Goal: Task Accomplishment & Management: Use online tool/utility

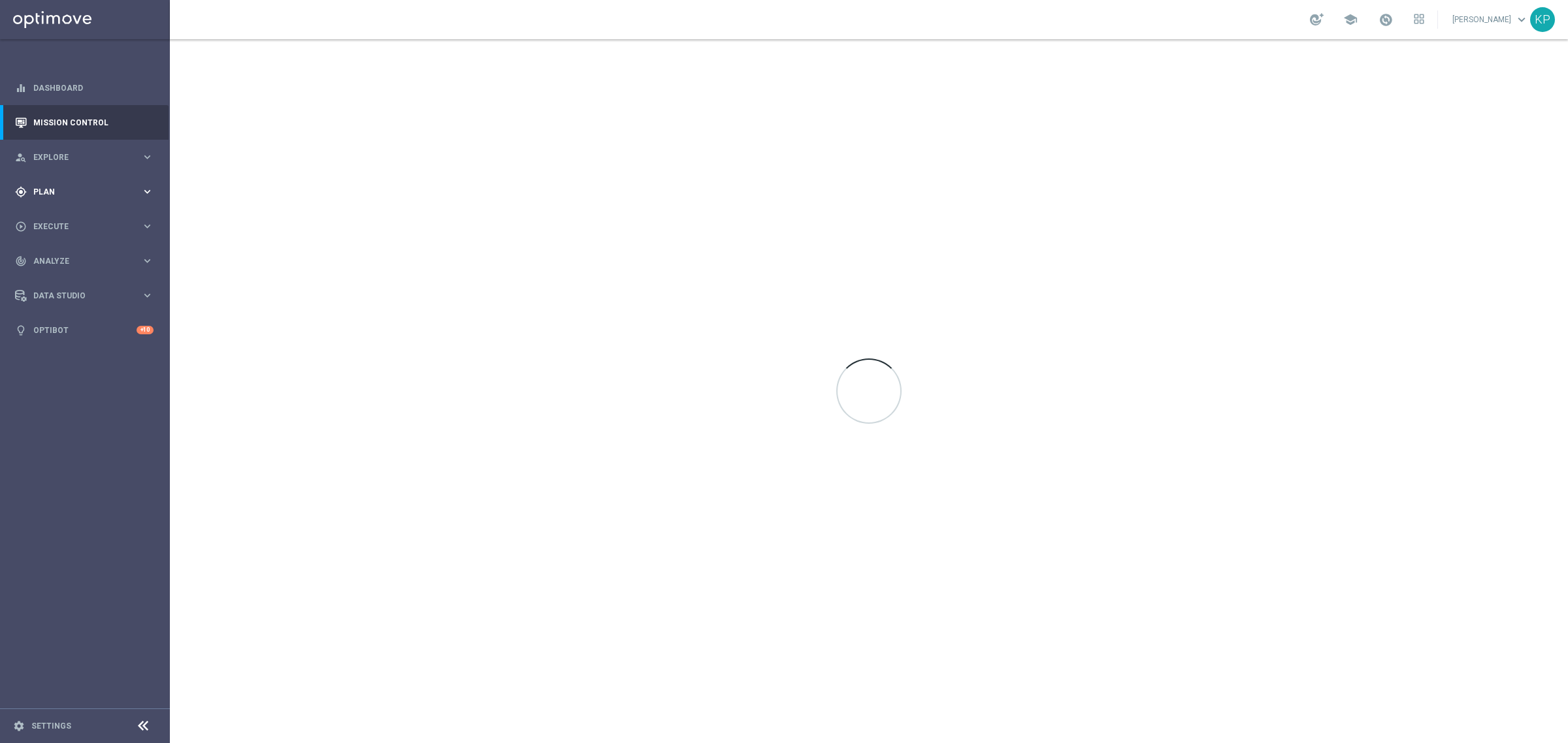
click at [150, 184] on div "gps_fixed Plan keyboard_arrow_right" at bounding box center [84, 192] width 169 height 35
click at [95, 254] on span "Templates" at bounding box center [81, 258] width 94 height 8
click at [68, 275] on link "Optimail" at bounding box center [88, 278] width 95 height 11
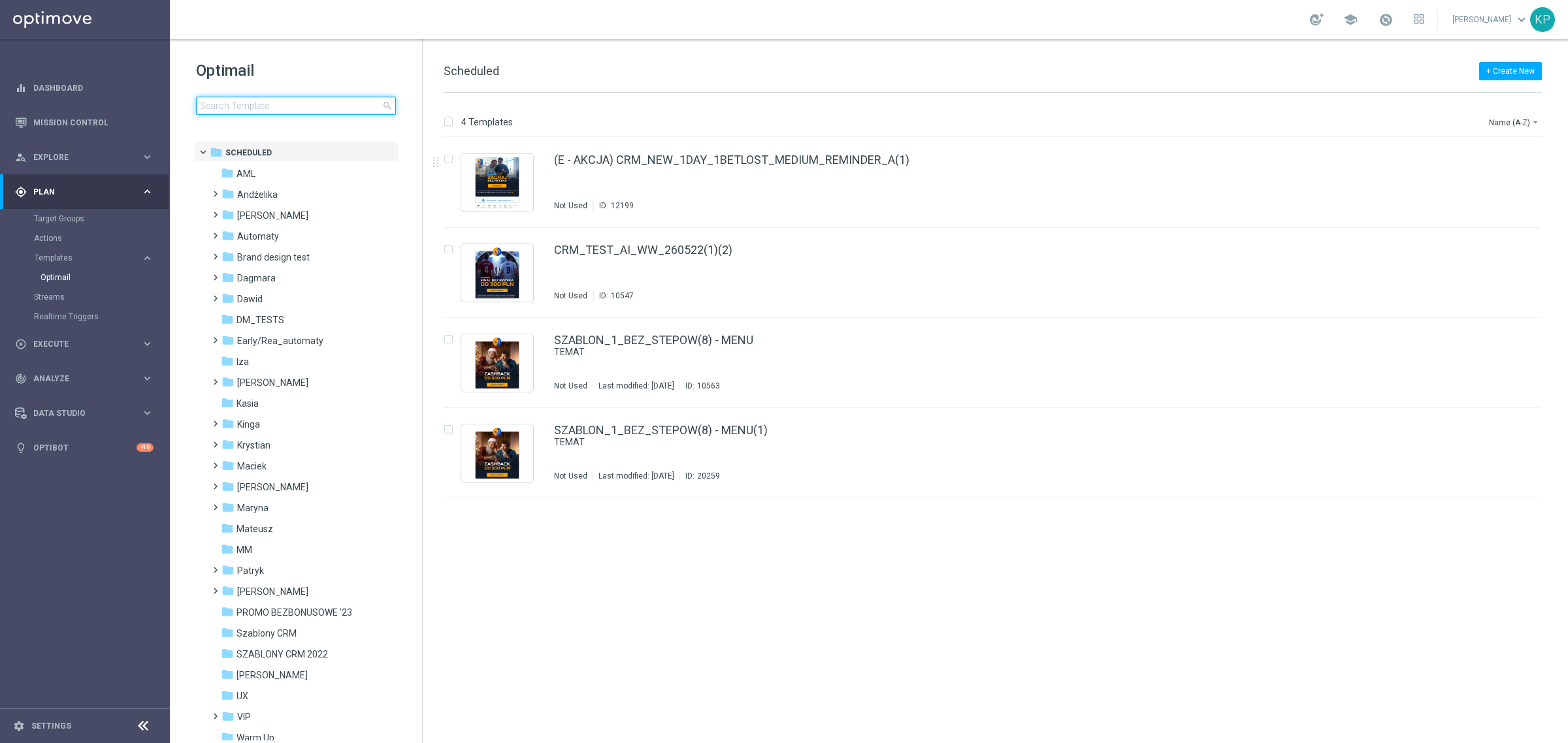
click at [331, 106] on input at bounding box center [295, 105] width 200 height 18
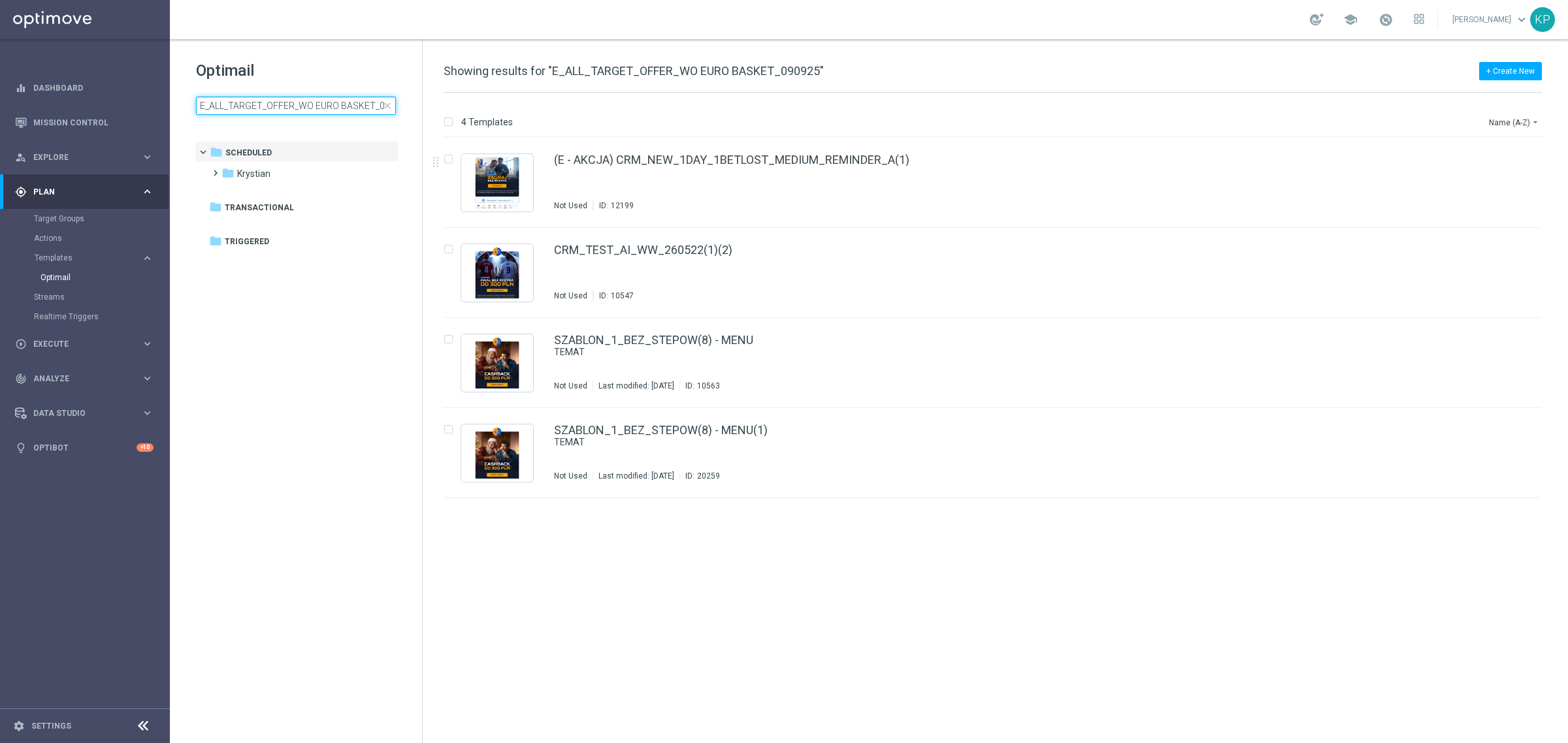
scroll to position [0, 21]
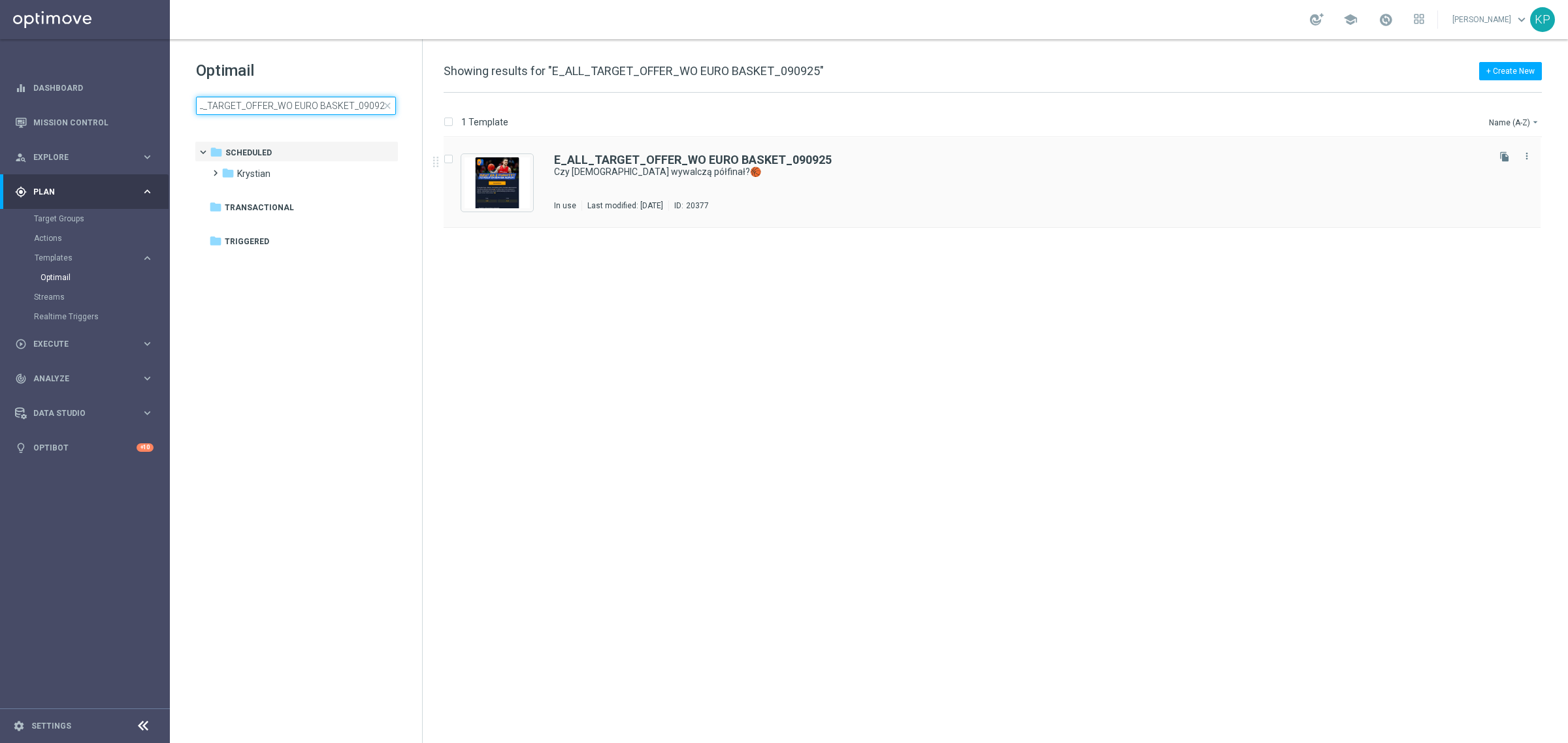
type input "E_ALL_TARGET_OFFER_WO EURO BASKET_090925"
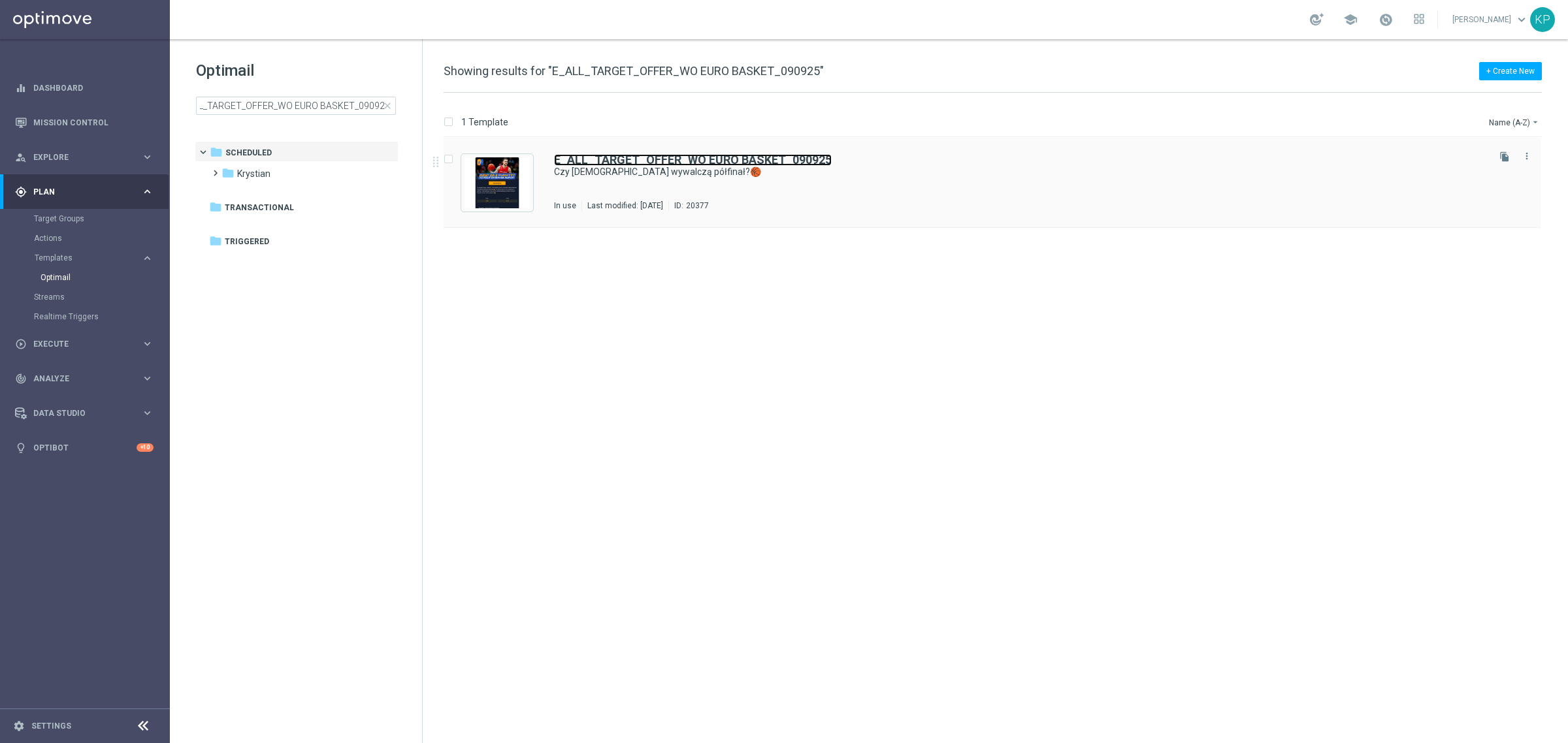
click at [725, 153] on b "E_ALL_TARGET_OFFER_WO EURO BASKET_090925" at bounding box center [693, 160] width 278 height 13
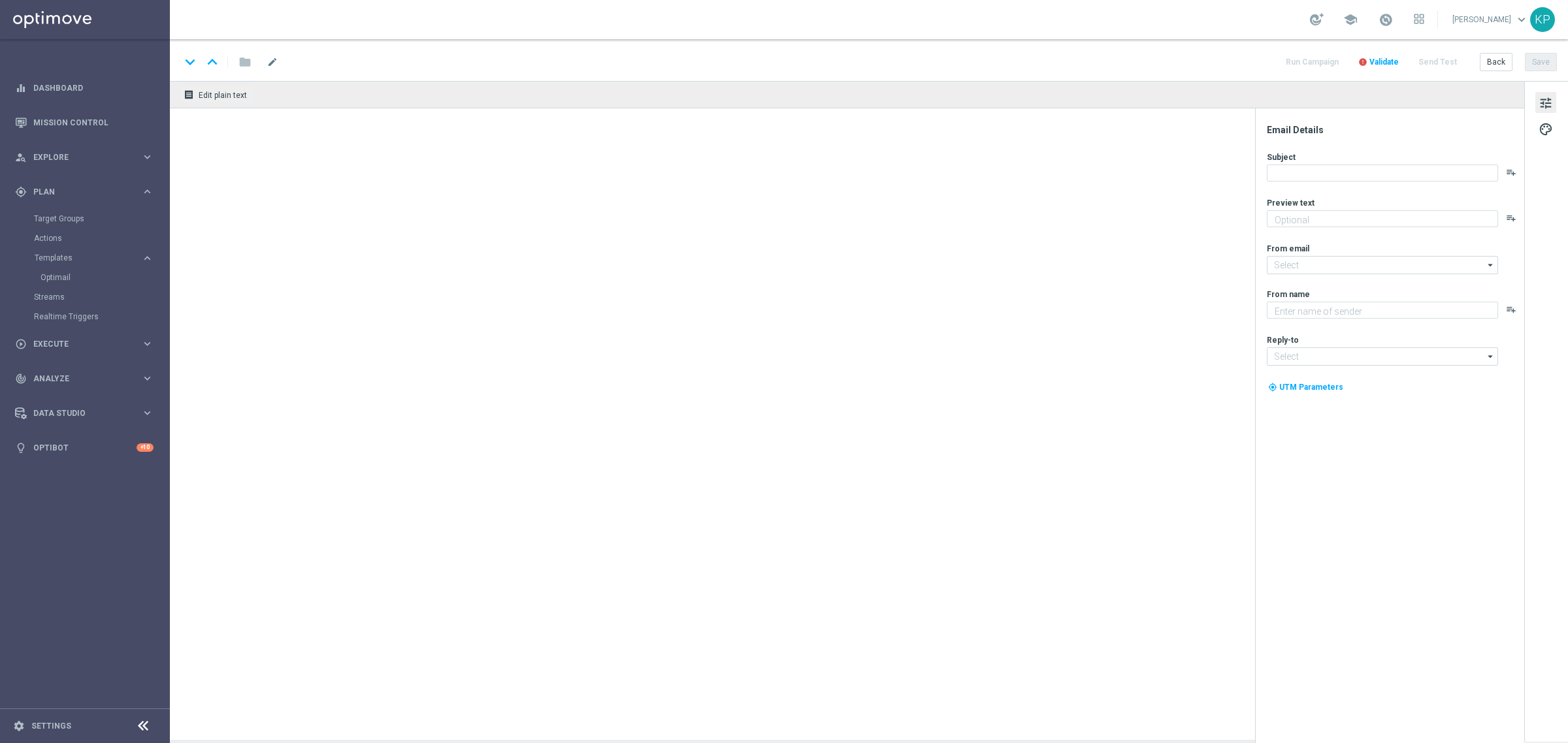
type textarea "Sprawdź kursy na mecz Turcja - Polska 🔥"
type input "[EMAIL_ADDRESS][DOMAIN_NAME]"
type textarea "STS"
type input "[EMAIL_ADDRESS][DOMAIN_NAME]"
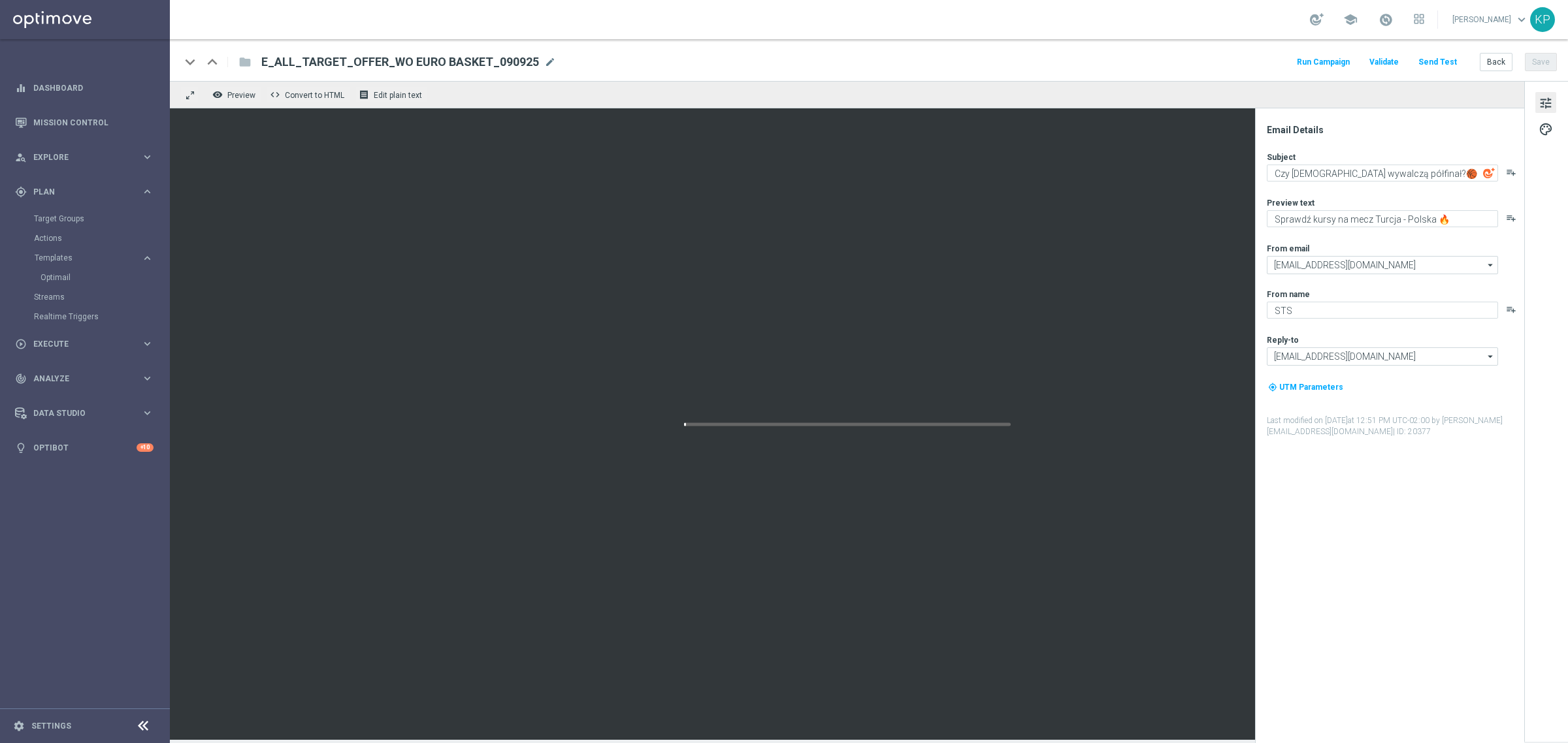
click at [1443, 56] on button "Send Test" at bounding box center [1438, 63] width 42 height 17
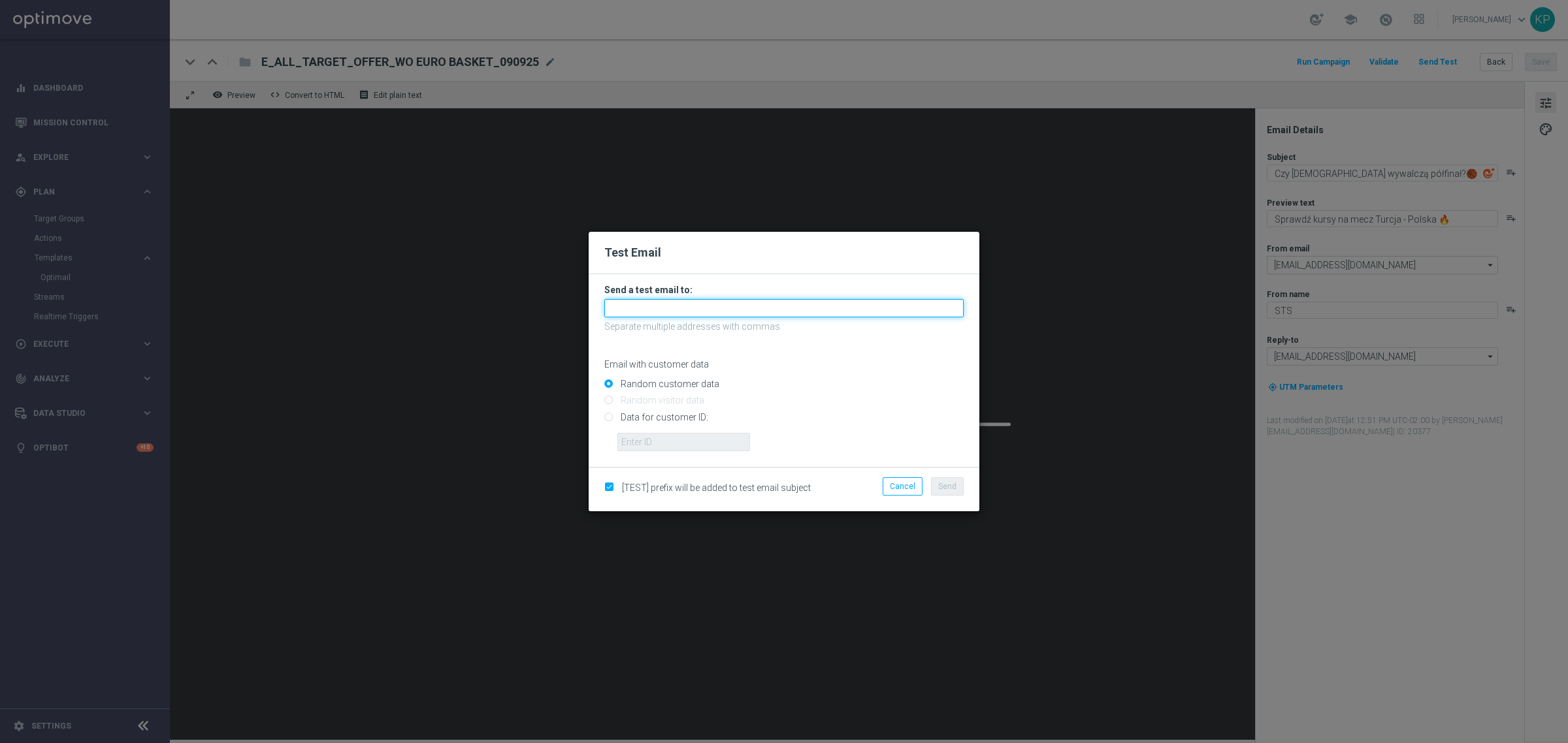
click at [654, 305] on input "text" at bounding box center [784, 307] width 360 height 18
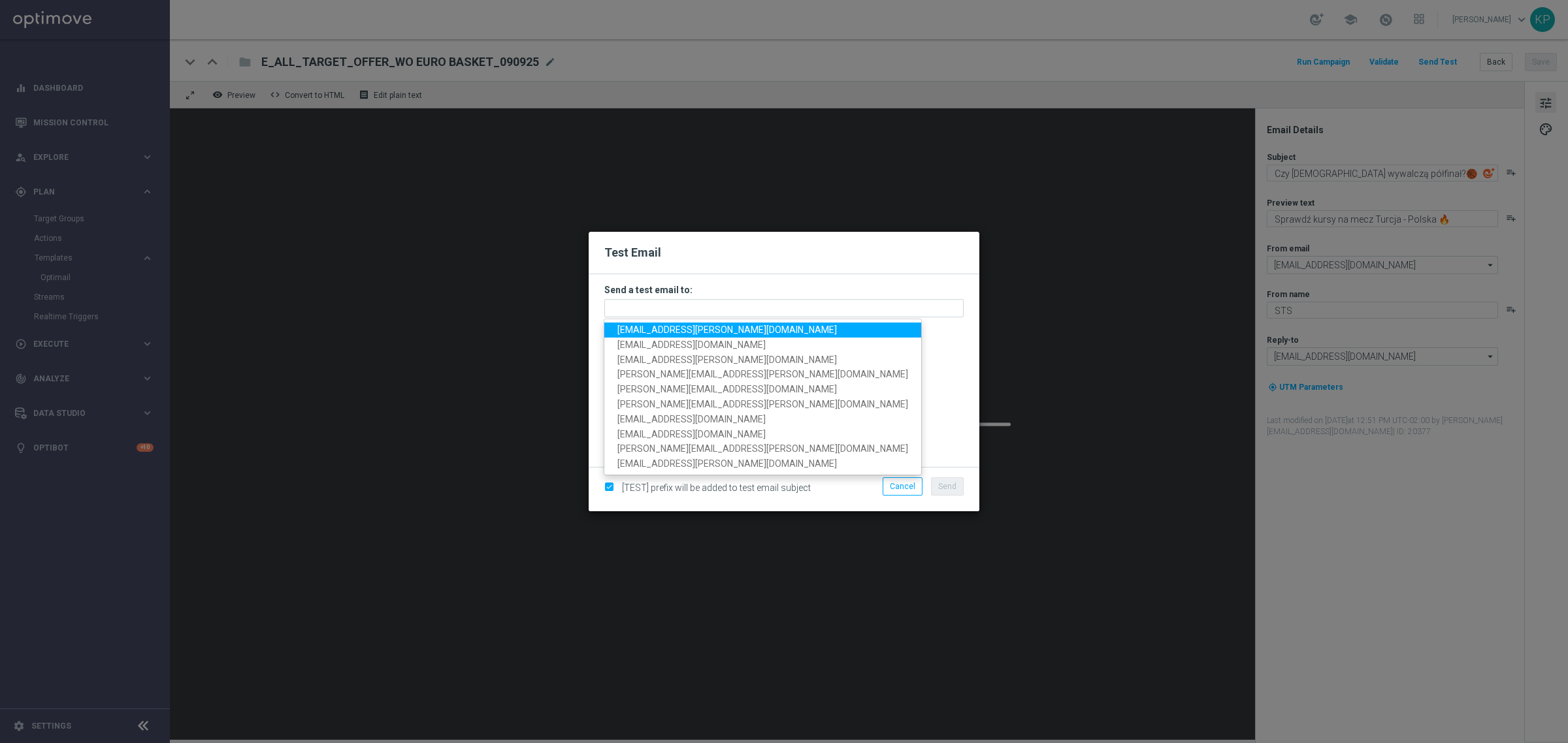
click at [654, 329] on span "[EMAIL_ADDRESS][PERSON_NAME][DOMAIN_NAME]" at bounding box center [727, 330] width 220 height 11
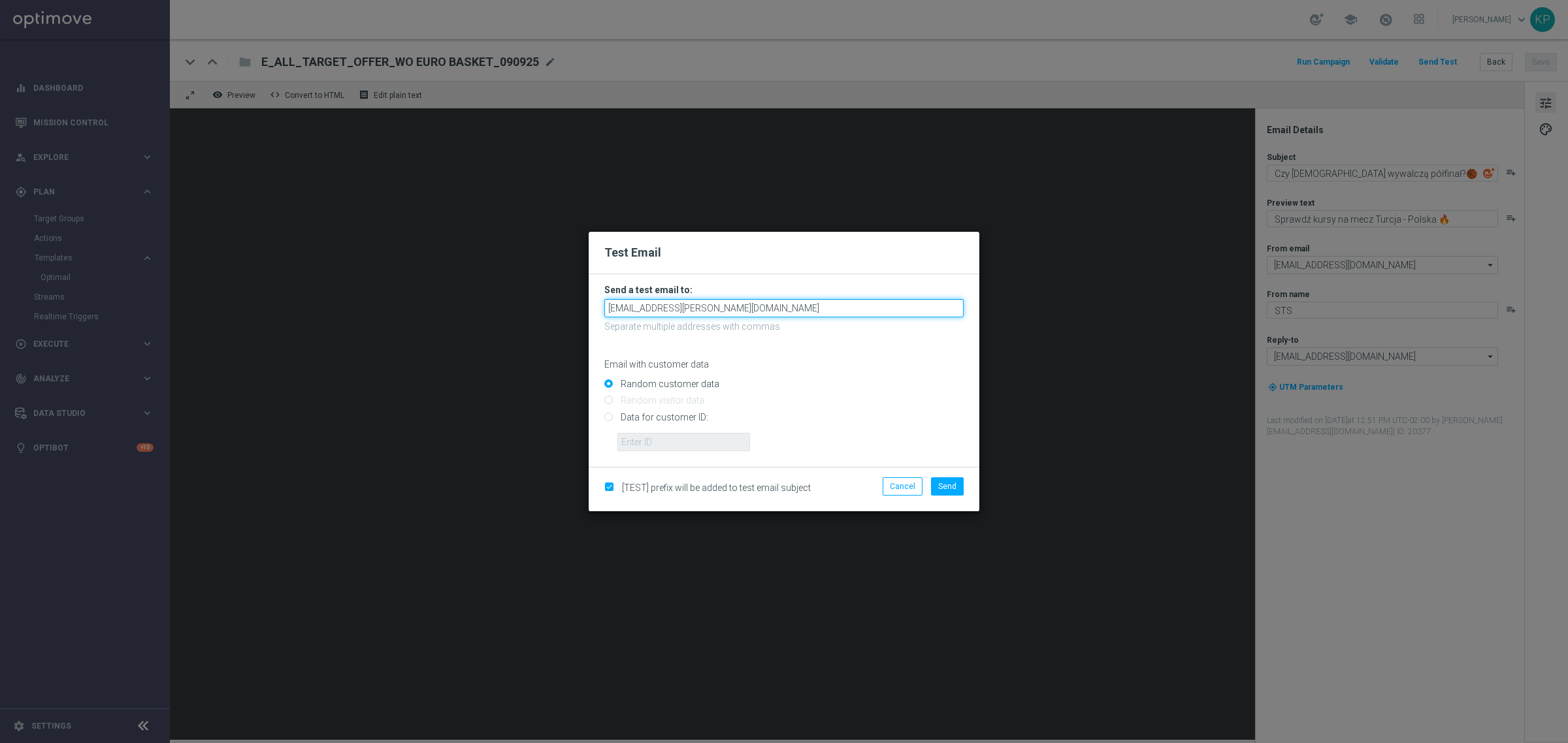
click at [726, 305] on input "[EMAIL_ADDRESS][PERSON_NAME][DOMAIN_NAME]" at bounding box center [784, 307] width 360 height 18
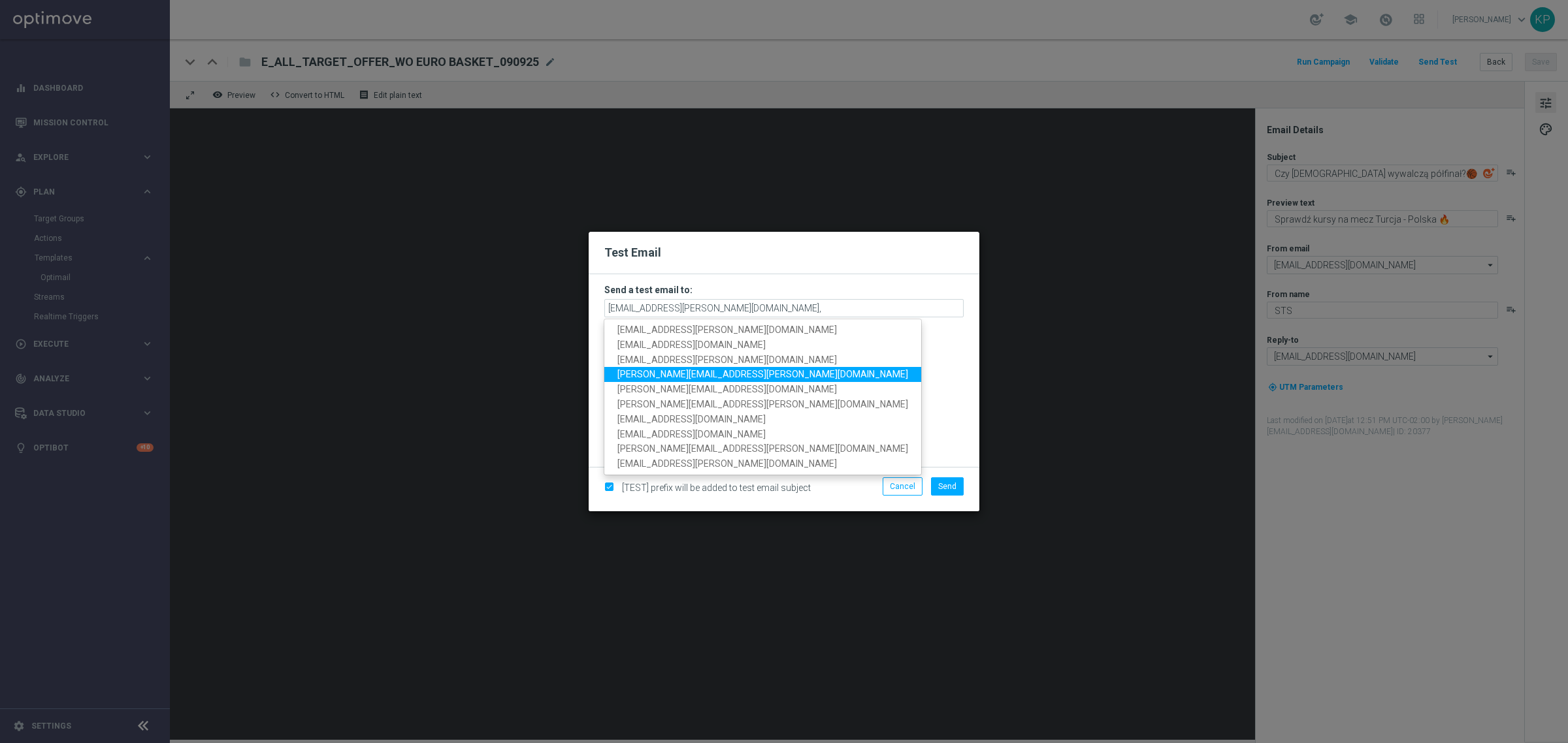
click at [690, 370] on span "[PERSON_NAME][EMAIL_ADDRESS][PERSON_NAME][DOMAIN_NAME]" at bounding box center [763, 374] width 291 height 11
type input "[EMAIL_ADDRESS][PERSON_NAME][DOMAIN_NAME],[DOMAIN_NAME][EMAIL_ADDRESS][PERSON_N…"
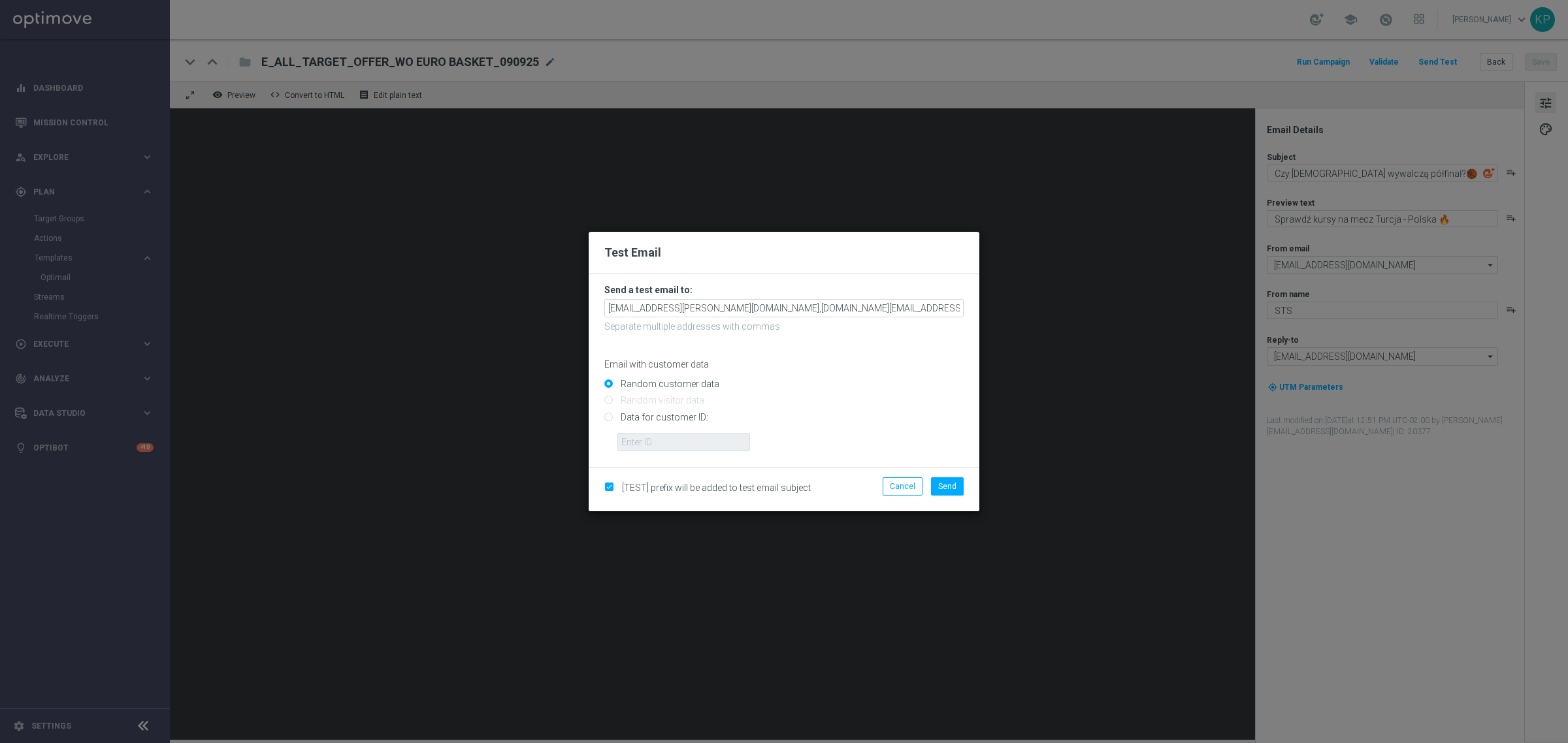
click at [755, 275] on form "Send a test email to: [EMAIL_ADDRESS][PERSON_NAME][DOMAIN_NAME],[DOMAIN_NAME][E…" at bounding box center [784, 371] width 391 height 193
click at [945, 481] on button "Send" at bounding box center [948, 486] width 33 height 18
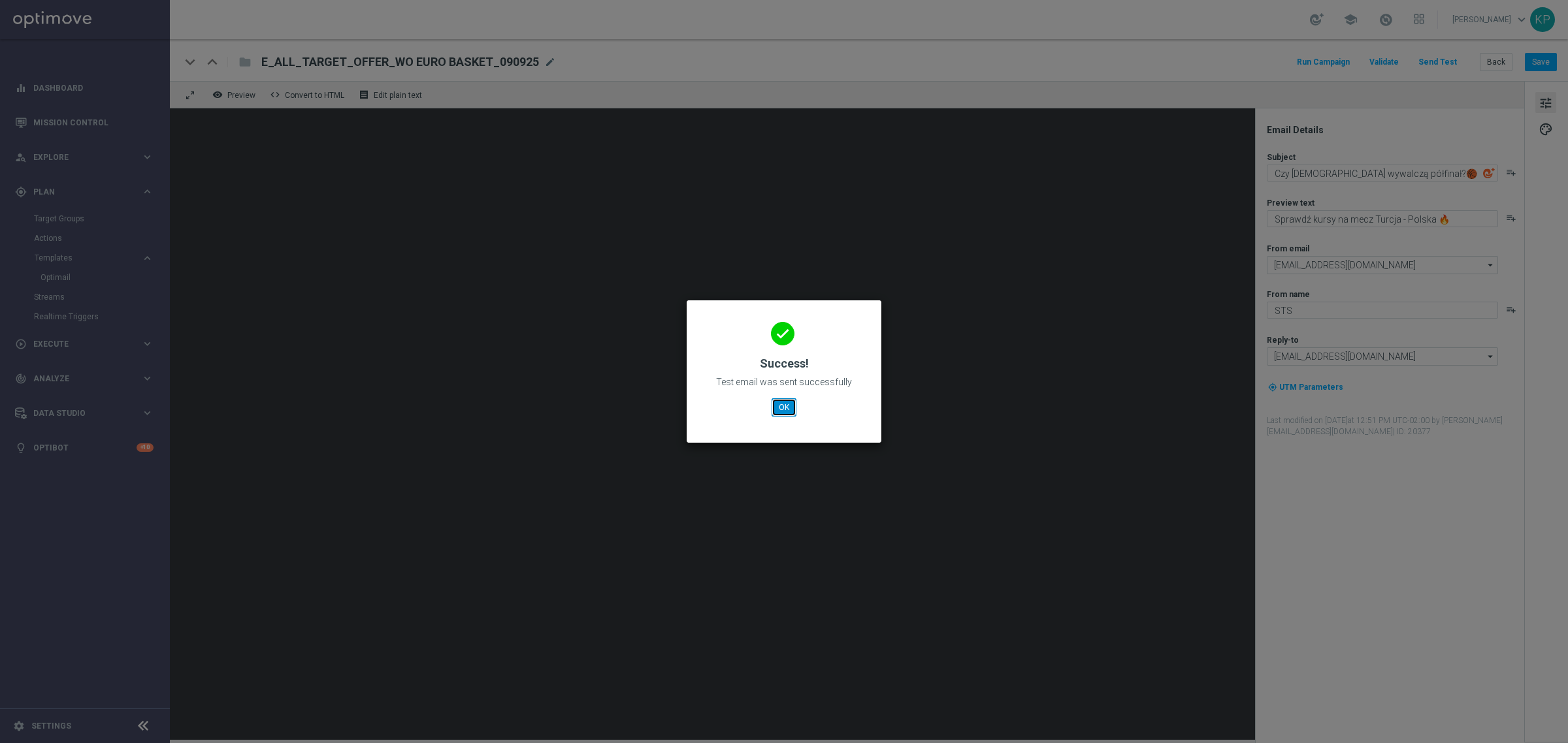
click at [786, 402] on button "OK" at bounding box center [784, 407] width 25 height 18
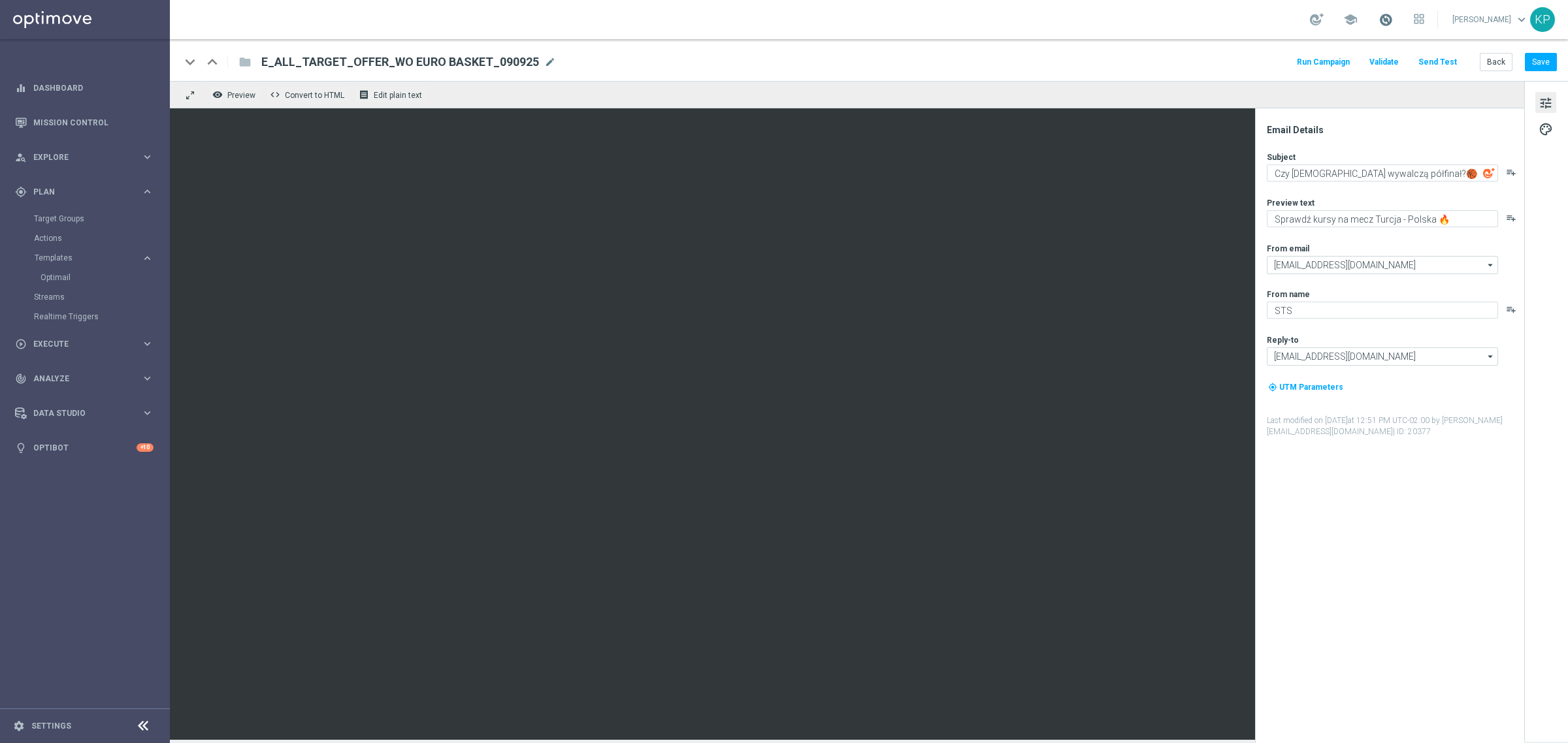
click at [1379, 17] on span at bounding box center [1386, 19] width 14 height 14
click at [1172, 17] on div "school Last available data: [DATE] Batch process is scheduled to occur within t…" at bounding box center [869, 19] width 1398 height 40
click at [83, 112] on link "Mission Control" at bounding box center [94, 122] width 121 height 35
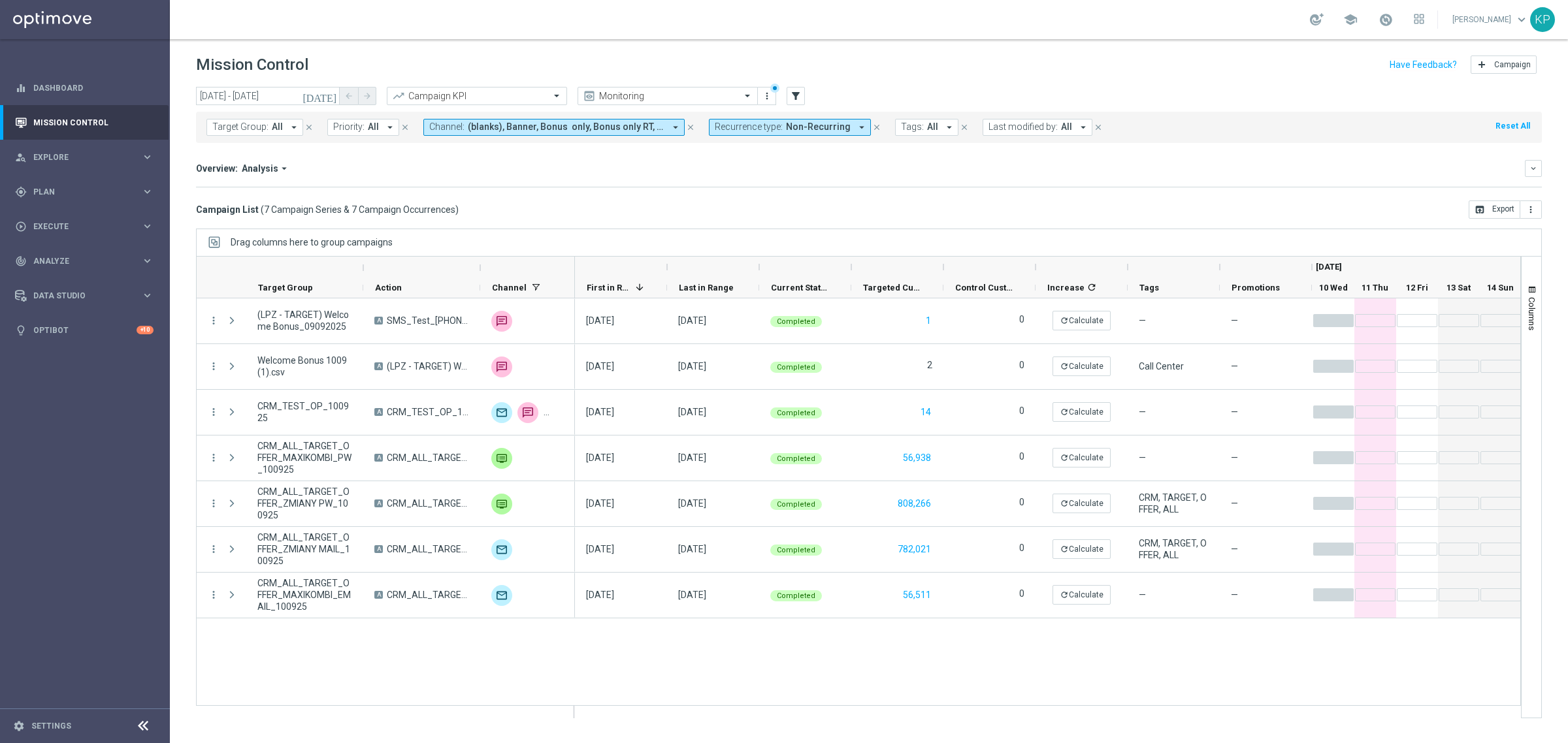
click at [409, 61] on div "Mission Control add Campaign" at bounding box center [869, 65] width 1346 height 25
click at [1380, 14] on span at bounding box center [1386, 19] width 14 height 14
click at [1163, 29] on div "school Last available data: [DATE] Batch process is scheduled to occur within t…" at bounding box center [869, 19] width 1398 height 40
